Goal: Task Accomplishment & Management: Complete application form

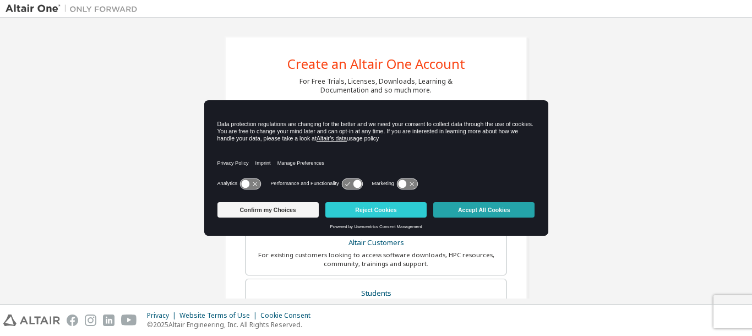
click at [476, 208] on button "Accept All Cookies" at bounding box center [483, 209] width 101 height 15
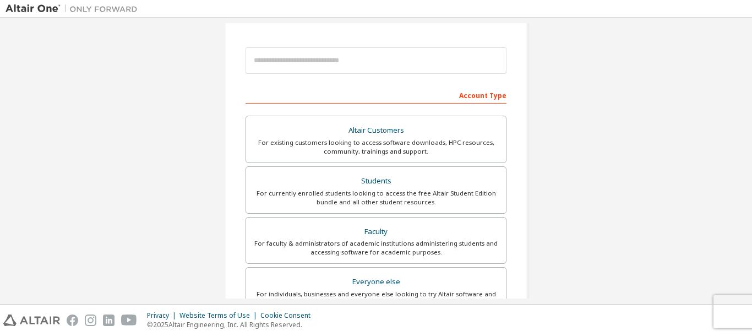
scroll to position [56, 0]
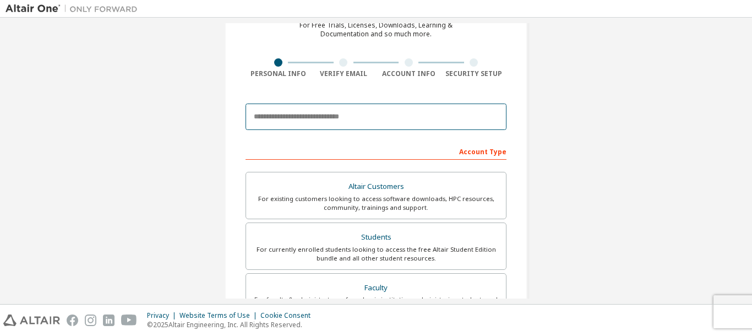
click at [415, 122] on input "email" at bounding box center [375, 116] width 261 height 26
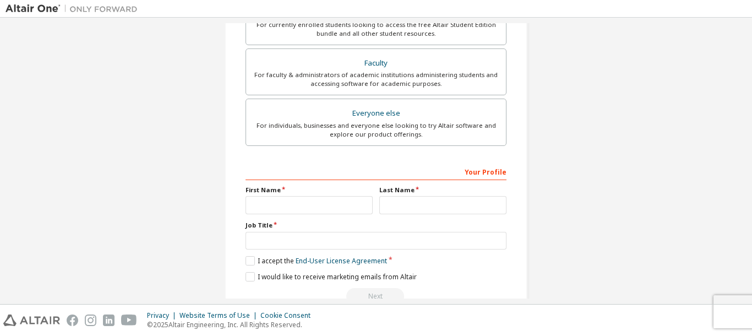
scroll to position [112, 0]
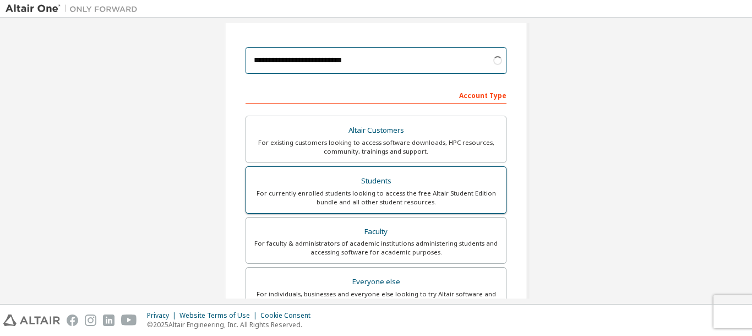
type input "**********"
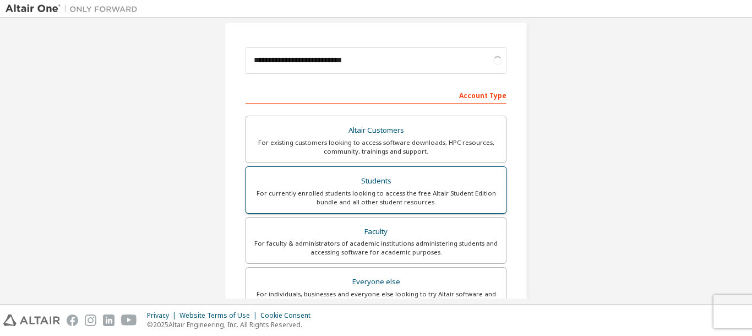
click at [426, 202] on div "For currently enrolled students looking to access the free Altair Student Editi…" at bounding box center [376, 198] width 246 height 18
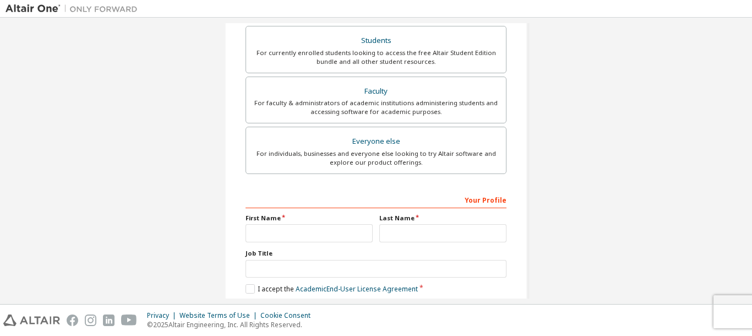
scroll to position [281, 0]
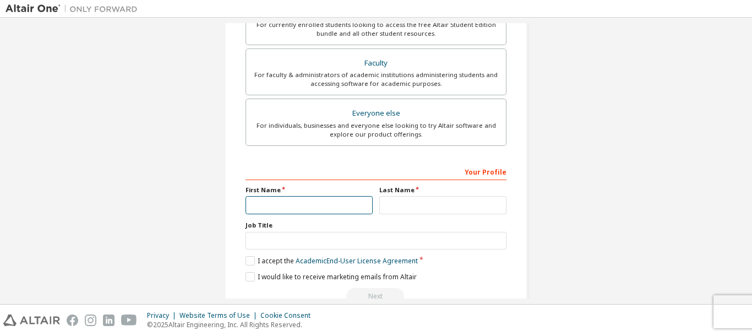
click at [304, 202] on input "text" at bounding box center [308, 205] width 127 height 18
type input "**********"
click at [405, 194] on label "Last Name" at bounding box center [442, 189] width 127 height 9
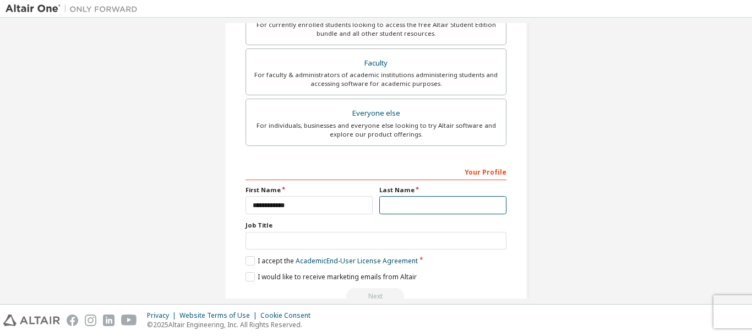
click at [400, 204] on input "text" at bounding box center [442, 205] width 127 height 18
type input "**********"
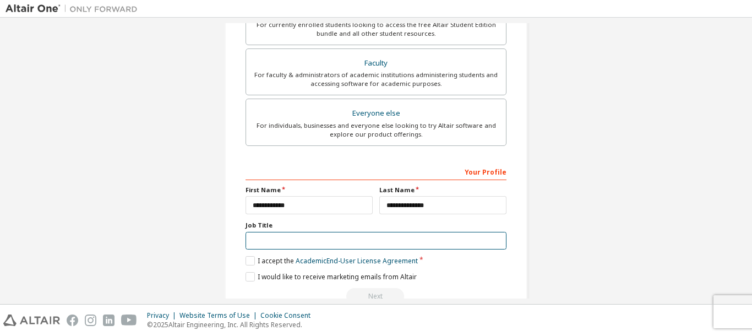
click at [370, 237] on input "text" at bounding box center [375, 241] width 261 height 18
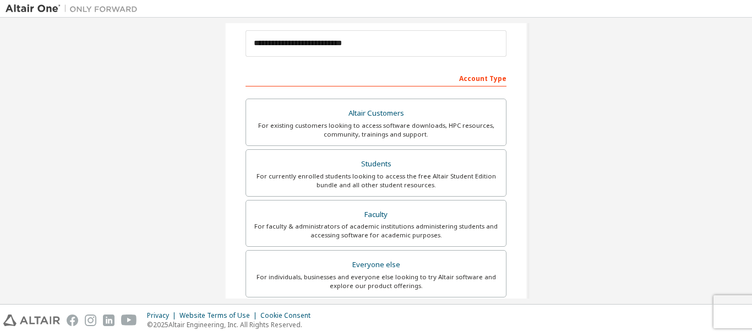
scroll to position [309, 0]
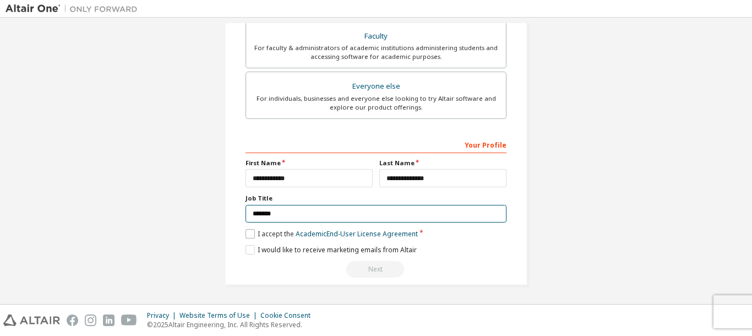
type input "*******"
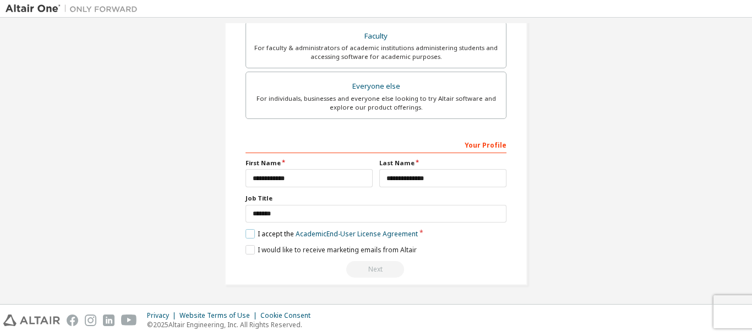
click at [251, 236] on label "I accept the Academic End-User License Agreement" at bounding box center [331, 233] width 172 height 9
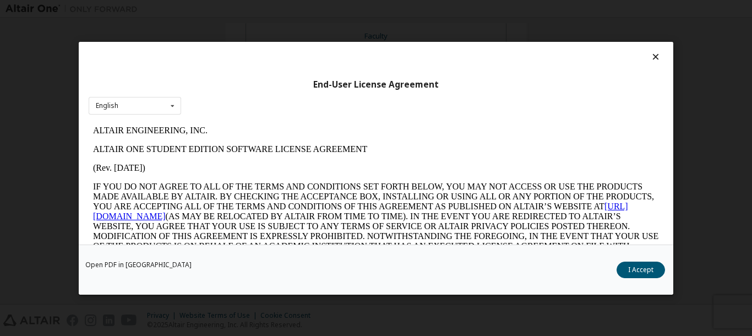
scroll to position [0, 0]
click at [646, 272] on button "I Accept" at bounding box center [640, 269] width 48 height 17
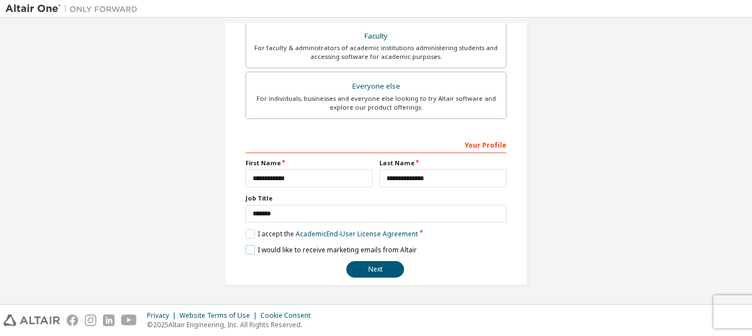
click at [250, 246] on label "I would like to receive marketing emails from Altair" at bounding box center [330, 249] width 171 height 9
click at [375, 269] on button "Next" at bounding box center [375, 269] width 58 height 17
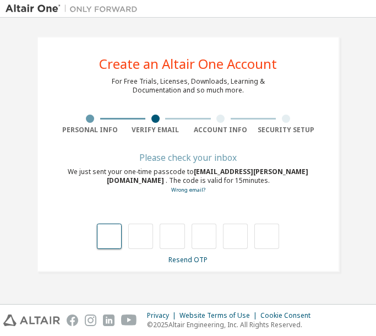
click at [102, 238] on input "text" at bounding box center [109, 235] width 25 height 25
type input "*"
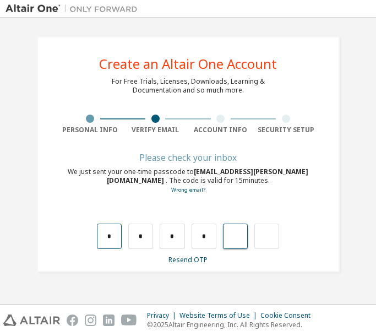
type input "*"
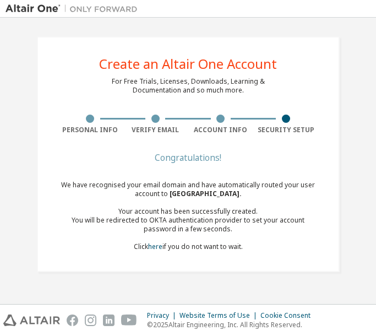
click at [199, 156] on div "Congratulations!" at bounding box center [188, 157] width 261 height 7
